Goal: Information Seeking & Learning: Stay updated

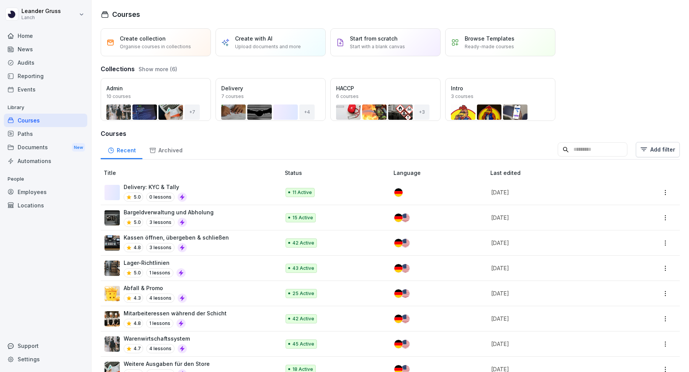
click at [43, 51] on div "News" at bounding box center [45, 49] width 83 height 13
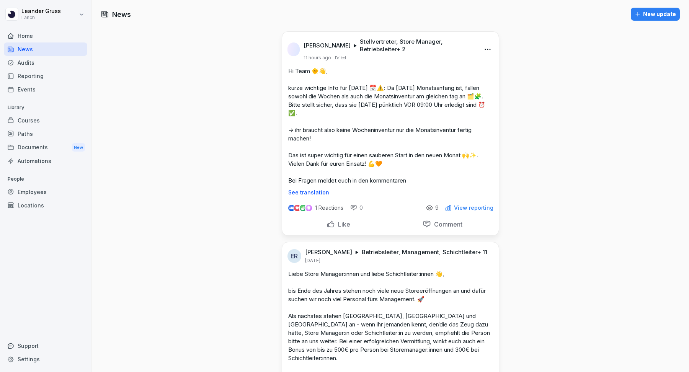
click at [475, 205] on p "View reporting" at bounding box center [473, 208] width 39 height 6
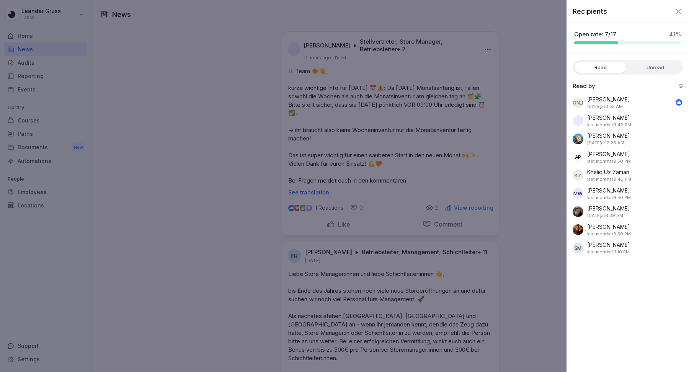
click at [676, 11] on icon "button" at bounding box center [678, 11] width 9 height 9
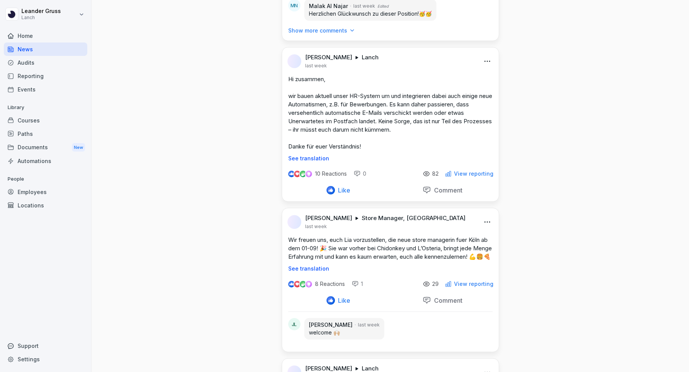
scroll to position [2535, 0]
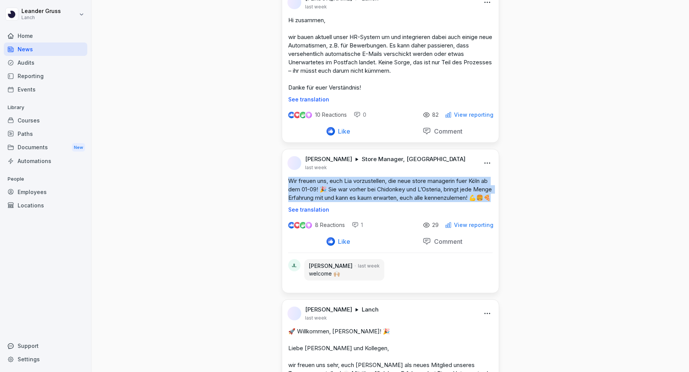
drag, startPoint x: 369, startPoint y: 229, endPoint x: 283, endPoint y: 203, distance: 89.6
click at [283, 203] on div "Wir freuen uns, euch Lia vorzustellen, die neue store managerin fuer Köln ab de…" at bounding box center [390, 195] width 217 height 36
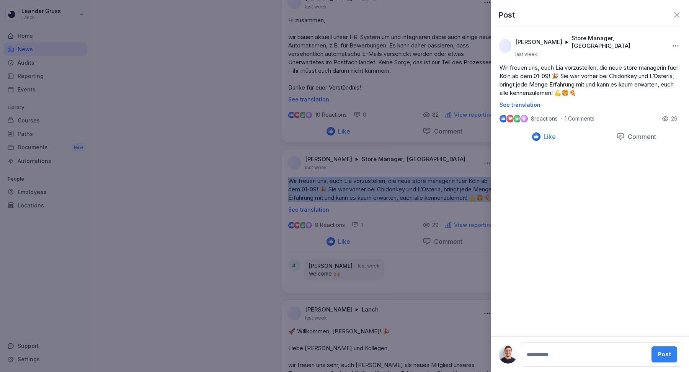
copy p "Wir freuen uns, euch Lia vorzustellen, die neue store managerin fuer Köln ab de…"
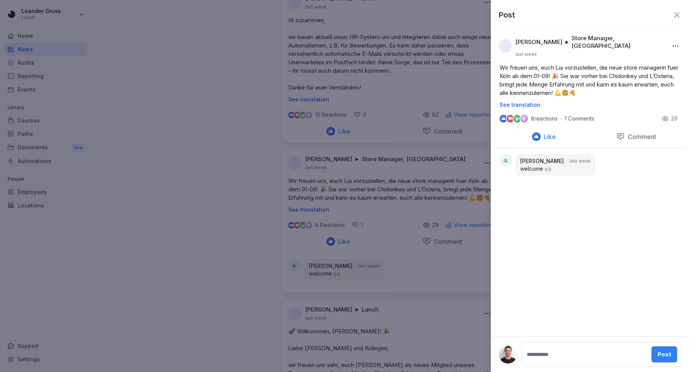
click at [675, 13] on icon at bounding box center [676, 14] width 9 height 9
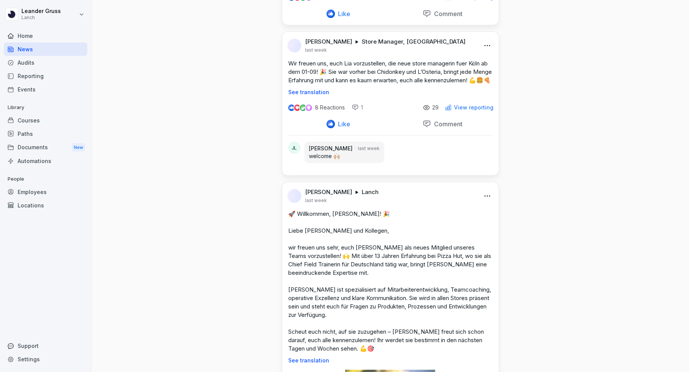
scroll to position [2572, 0]
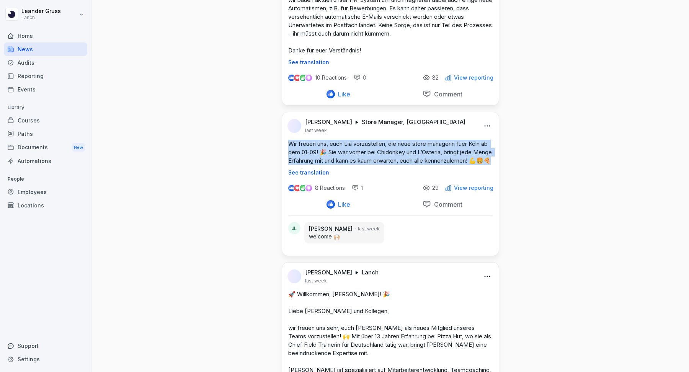
drag, startPoint x: 368, startPoint y: 195, endPoint x: 283, endPoint y: 168, distance: 89.1
click at [283, 168] on div "Wir freuen uns, euch Lia vorzustellen, die neue store managerin fuer Köln ab de…" at bounding box center [390, 158] width 217 height 36
copy p "Wir freuen uns, euch Lia vorzustellen, die neue store managerin fuer Köln ab de…"
